Goal: Information Seeking & Learning: Learn about a topic

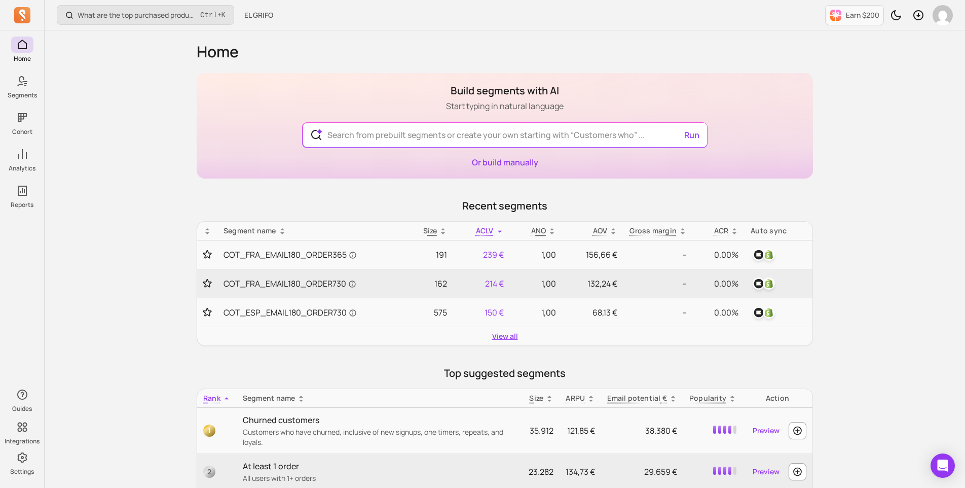
click at [499, 335] on link "View all" at bounding box center [505, 336] width 26 height 10
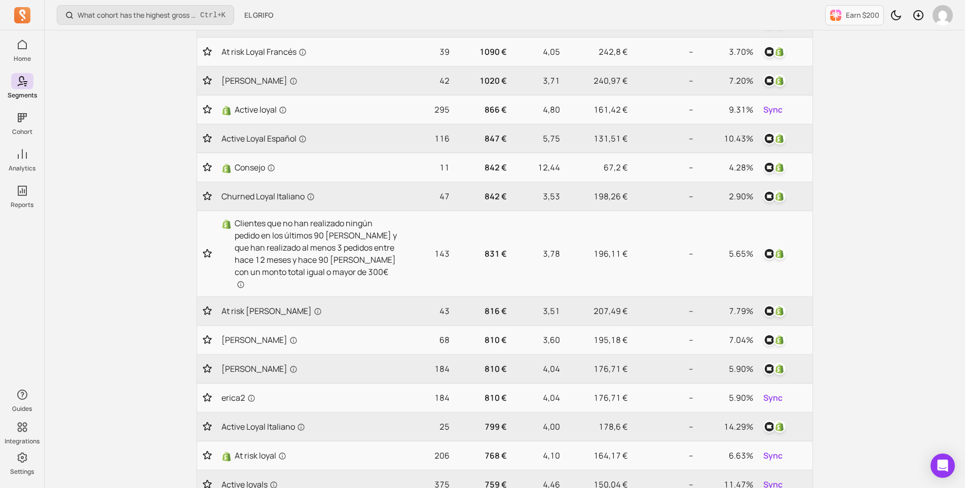
scroll to position [203, 0]
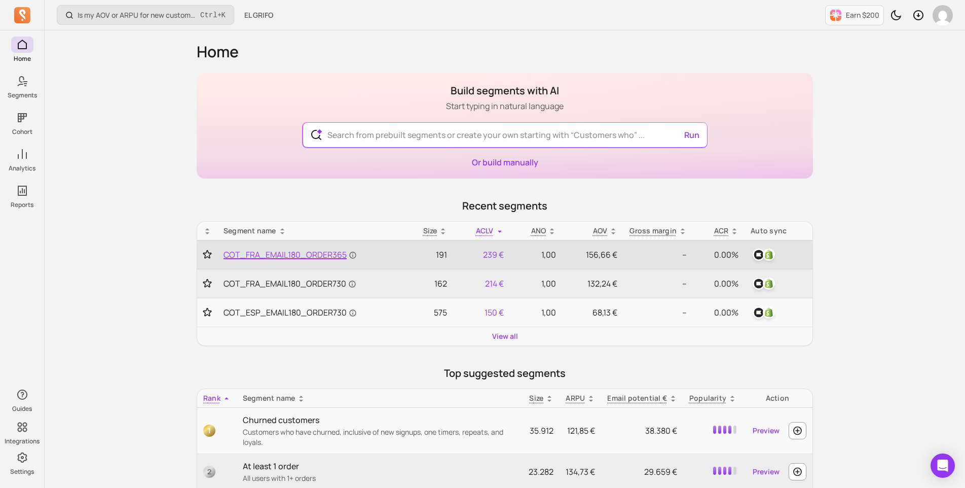
click at [302, 256] on span "COT_FRA_EMAIL180_ORDER365" at bounding box center [290, 254] width 133 height 12
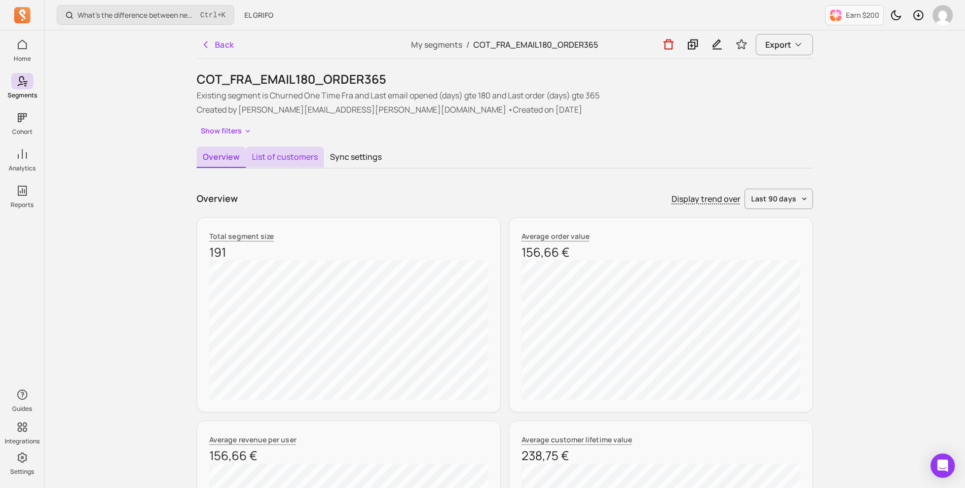
click at [271, 155] on button "List of customers" at bounding box center [285, 157] width 78 height 21
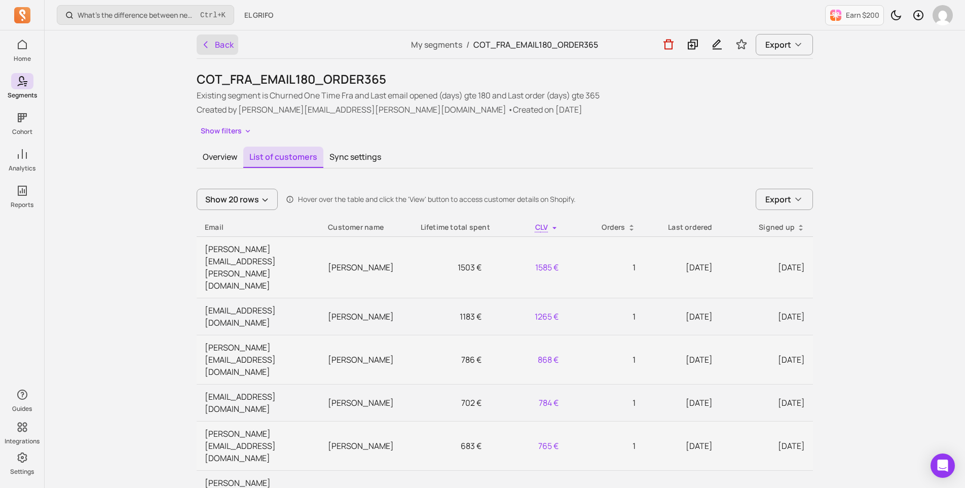
click at [209, 48] on icon "button" at bounding box center [206, 45] width 10 height 10
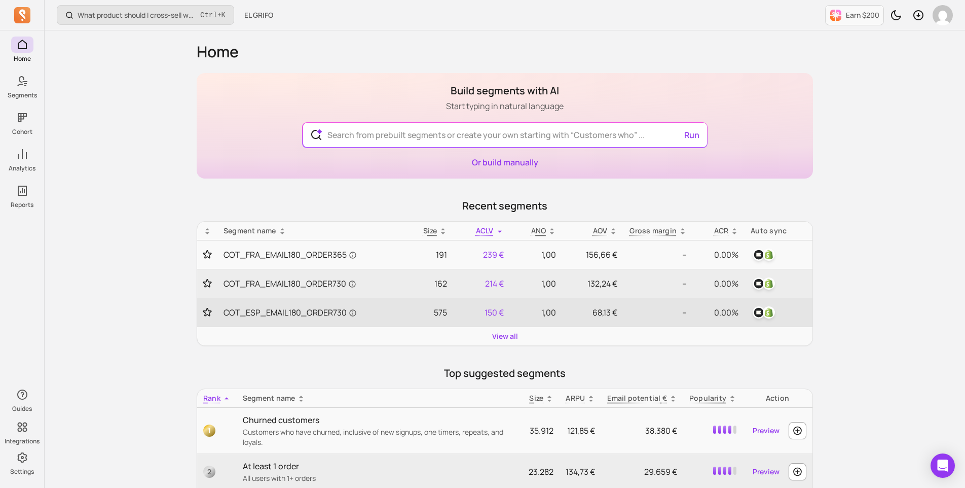
drag, startPoint x: 46, startPoint y: 24, endPoint x: 284, endPoint y: 301, distance: 364.9
click at [284, 301] on td "COT_ESP_EMAIL180_ORDER730" at bounding box center [310, 312] width 185 height 29
click at [281, 309] on span "COT_ESP_EMAIL180_ORDER730" at bounding box center [290, 312] width 133 height 12
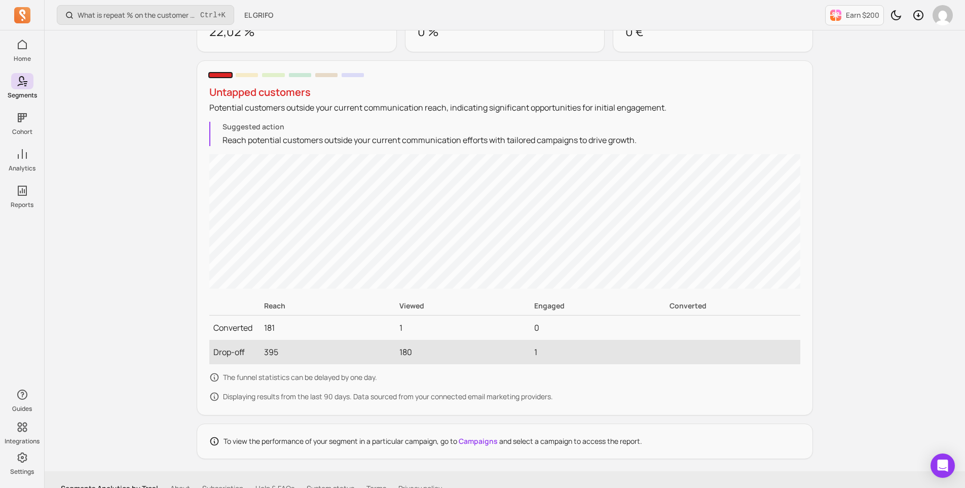
scroll to position [890, 0]
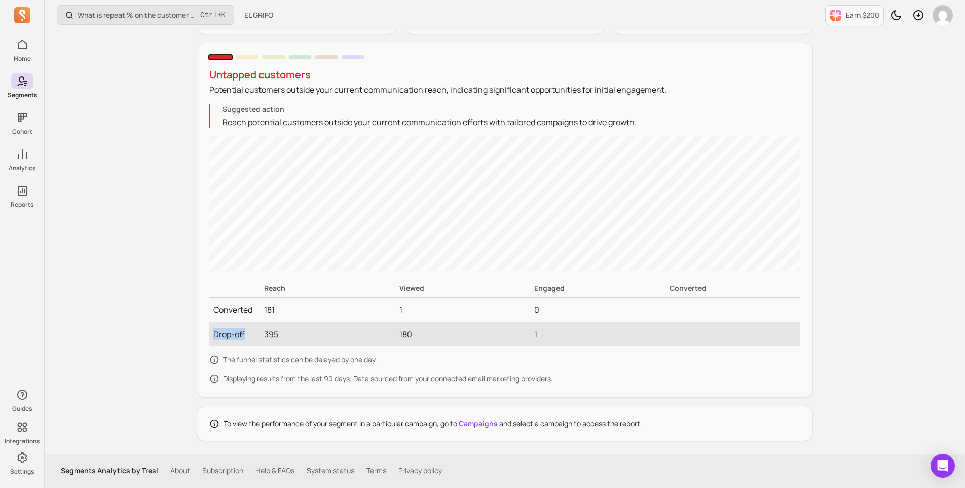
drag, startPoint x: 250, startPoint y: 332, endPoint x: 213, endPoint y: 331, distance: 37.5
click at [213, 331] on td "Drop-off" at bounding box center [234, 334] width 51 height 24
click at [248, 313] on td "Converted" at bounding box center [234, 309] width 51 height 25
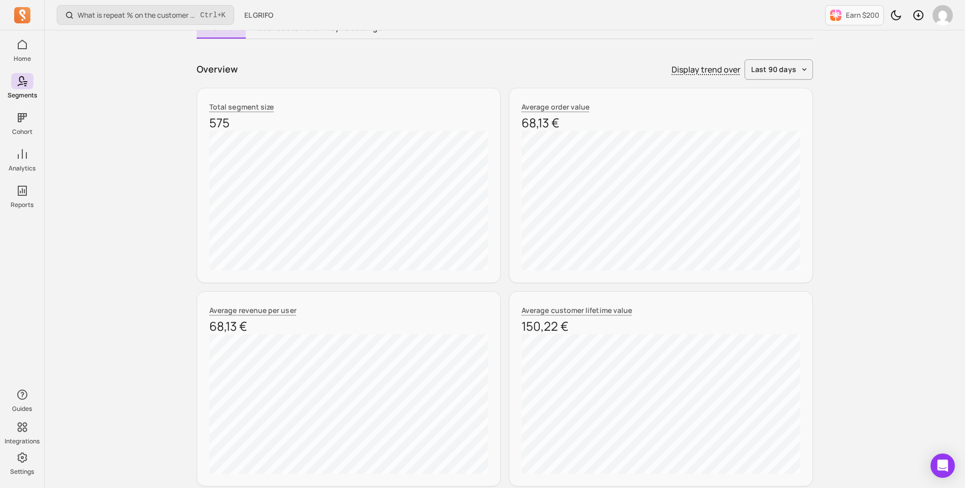
scroll to position [0, 0]
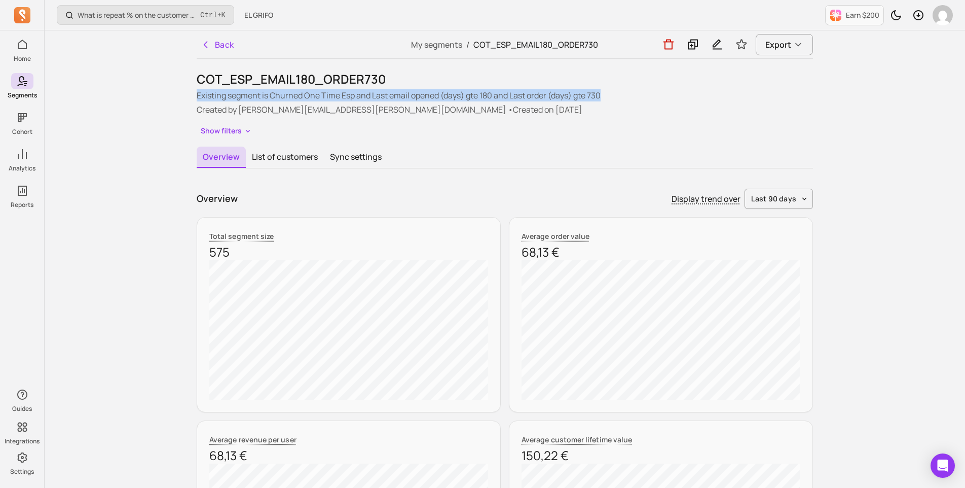
drag, startPoint x: 195, startPoint y: 95, endPoint x: 603, endPoint y: 93, distance: 407.7
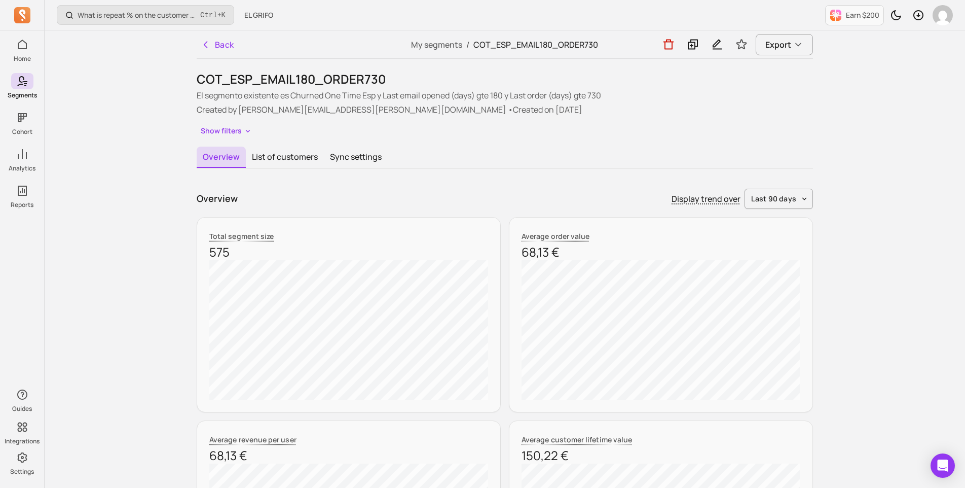
click at [479, 107] on p "Created by [PERSON_NAME][EMAIL_ADDRESS][PERSON_NAME][DOMAIN_NAME] • Created on …" at bounding box center [505, 109] width 617 height 12
click at [277, 153] on button "List of customers" at bounding box center [285, 157] width 78 height 21
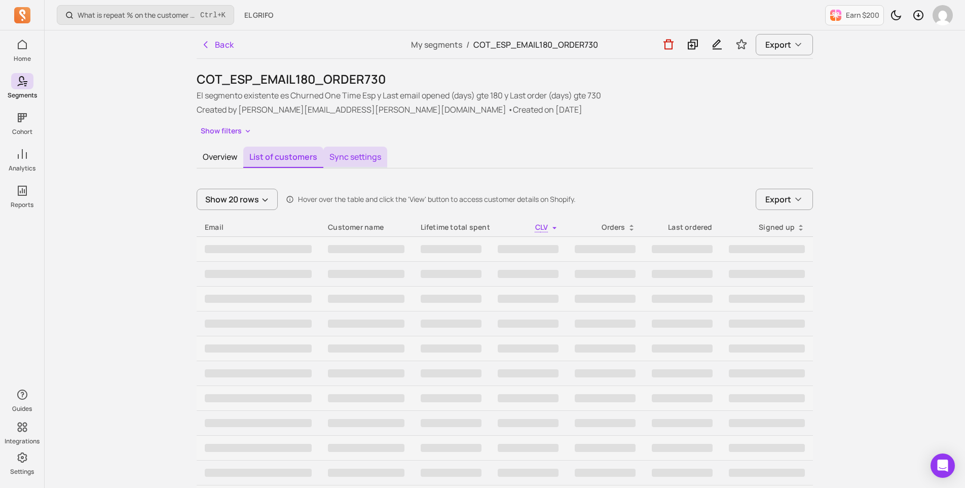
click at [355, 153] on button "Sync settings" at bounding box center [355, 157] width 64 height 21
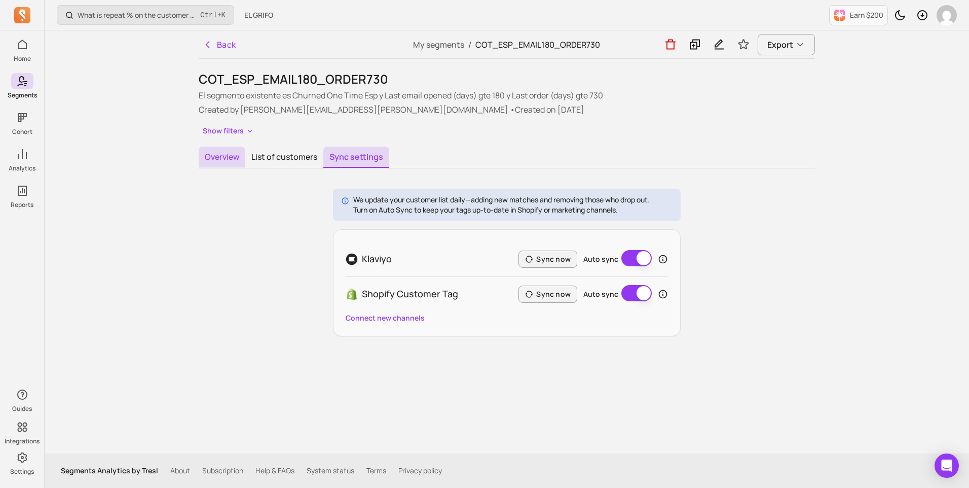
click at [219, 155] on button "Overview" at bounding box center [222, 157] width 47 height 21
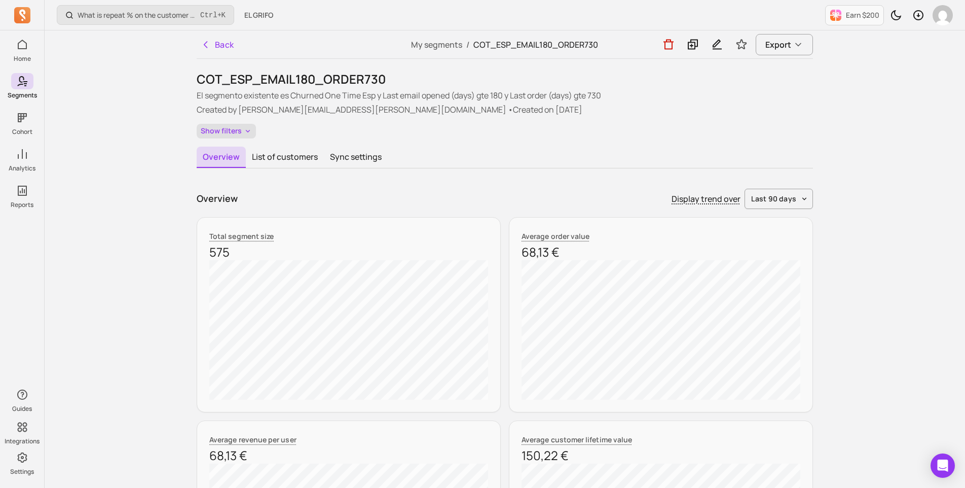
click at [244, 128] on icon "button" at bounding box center [248, 131] width 8 height 9
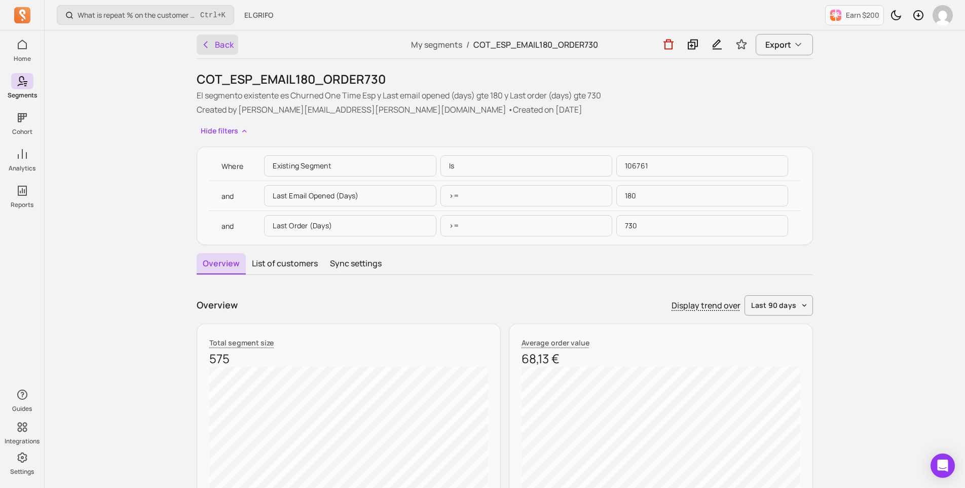
click at [208, 40] on icon "button" at bounding box center [206, 45] width 10 height 10
